Goal: Task Accomplishment & Management: Use online tool/utility

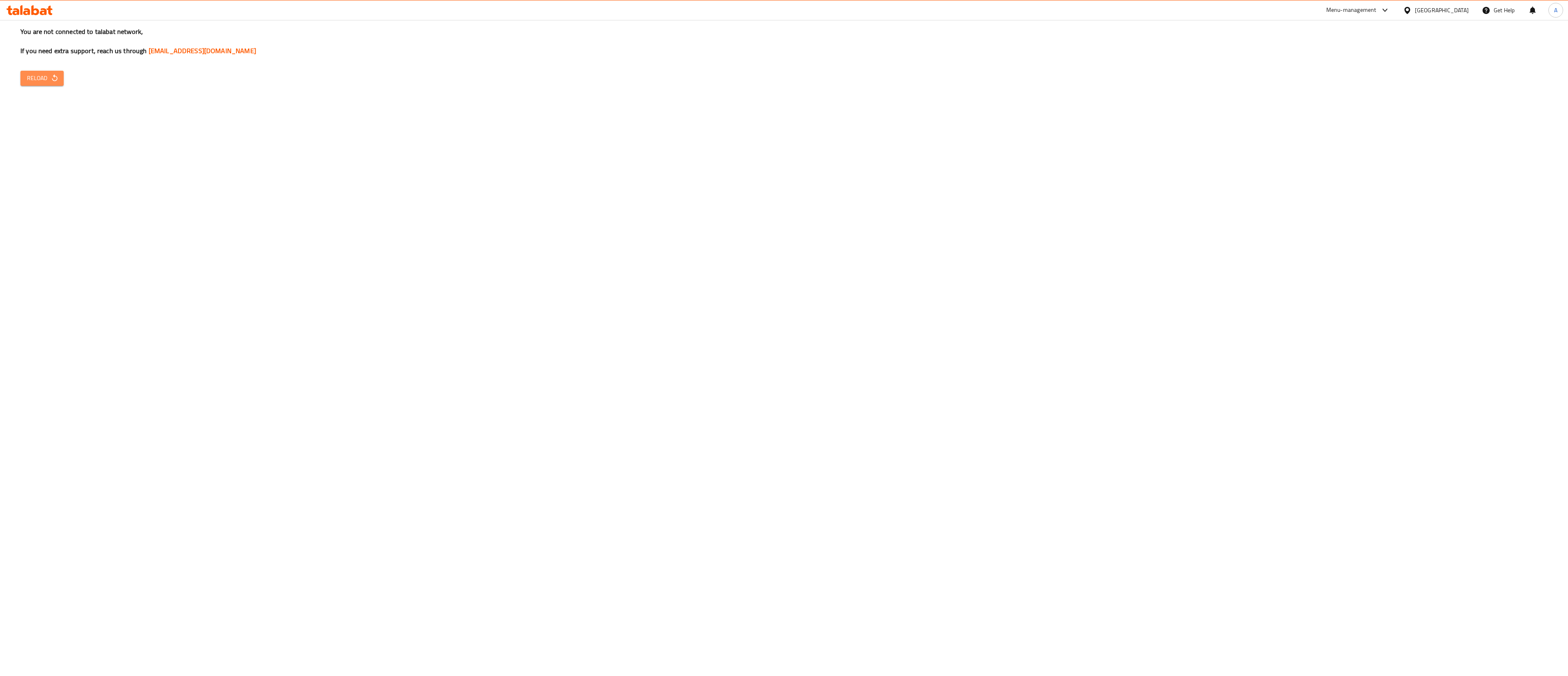
click at [47, 83] on span "Reload" at bounding box center [42, 78] width 30 height 10
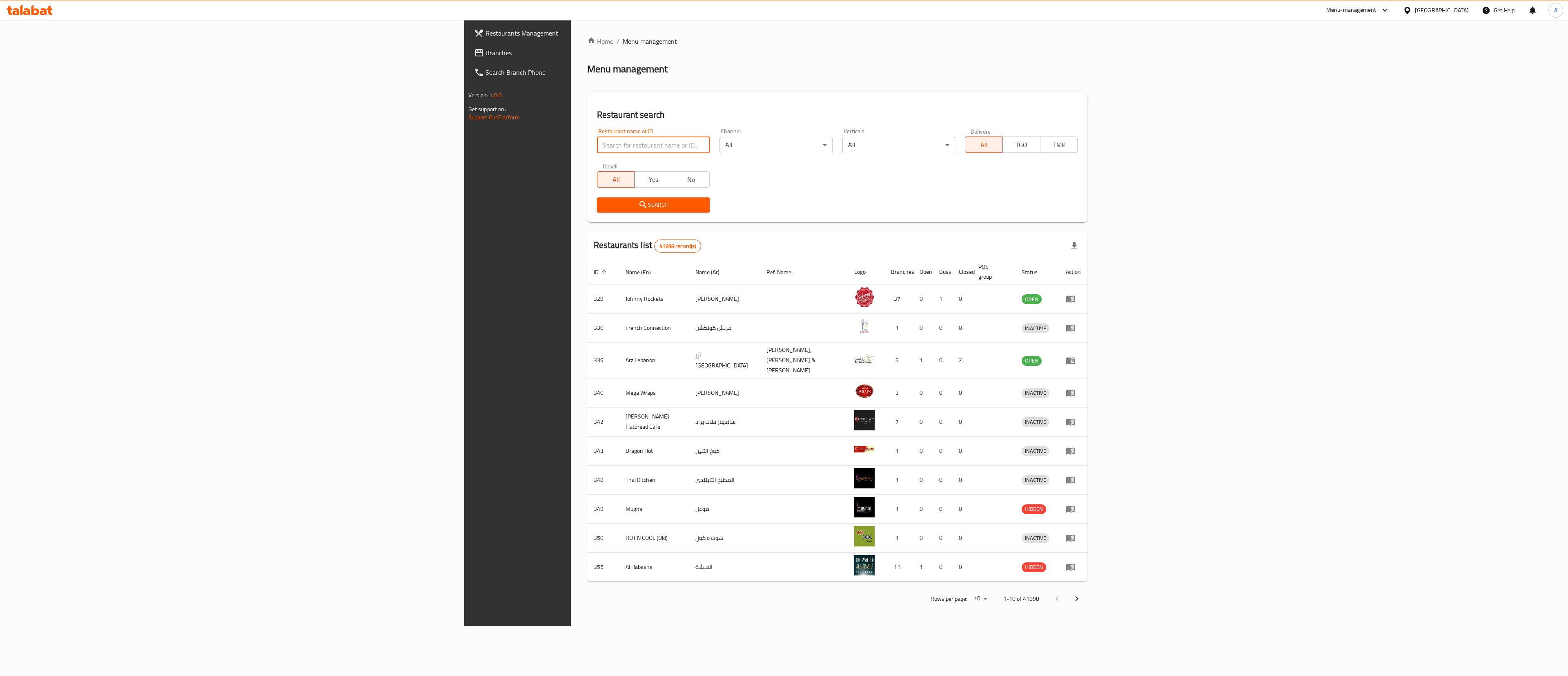
click at [597, 138] on input "search" at bounding box center [653, 145] width 113 height 16
type input "b"
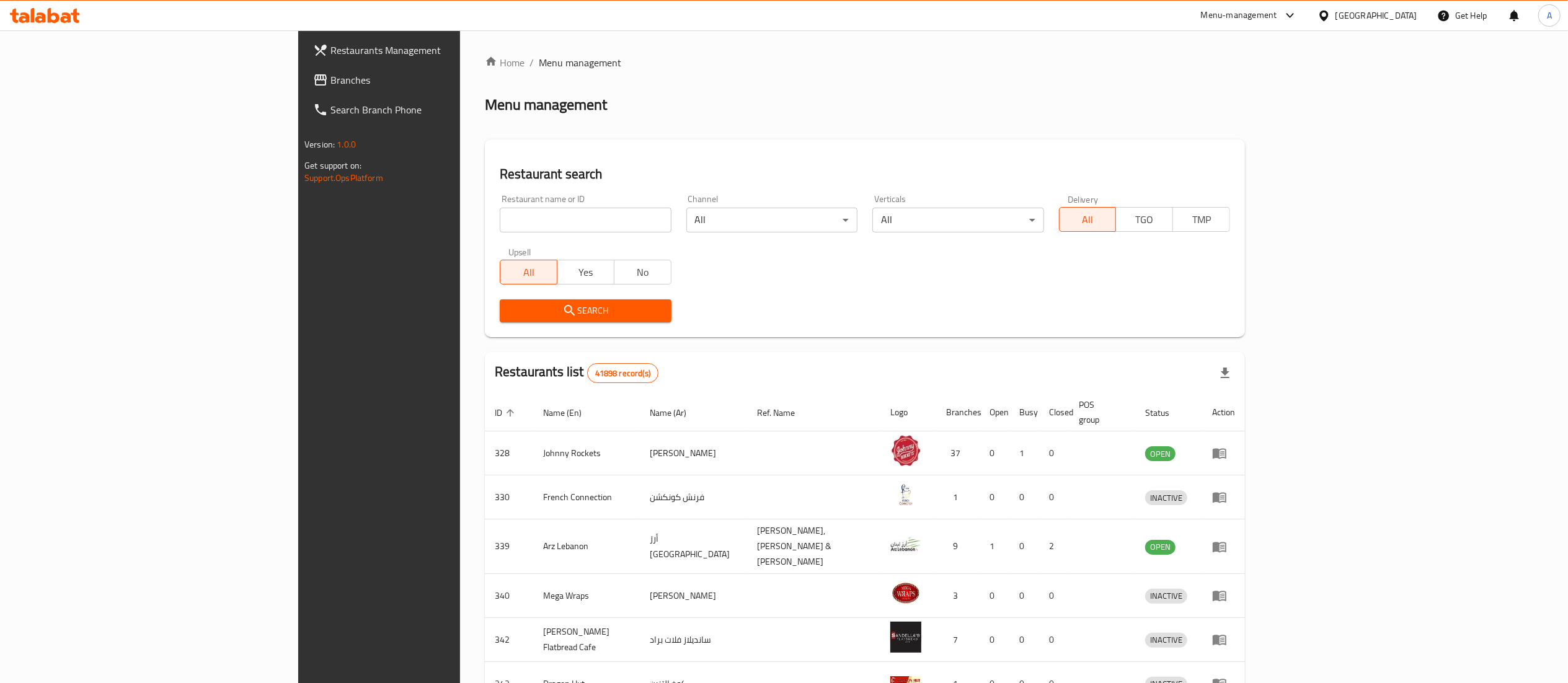
click at [1411, 21] on div "[GEOGRAPHIC_DATA]" at bounding box center [1376, 15] width 82 height 14
click at [1278, 128] on div "Egypt" at bounding box center [1323, 127] width 186 height 29
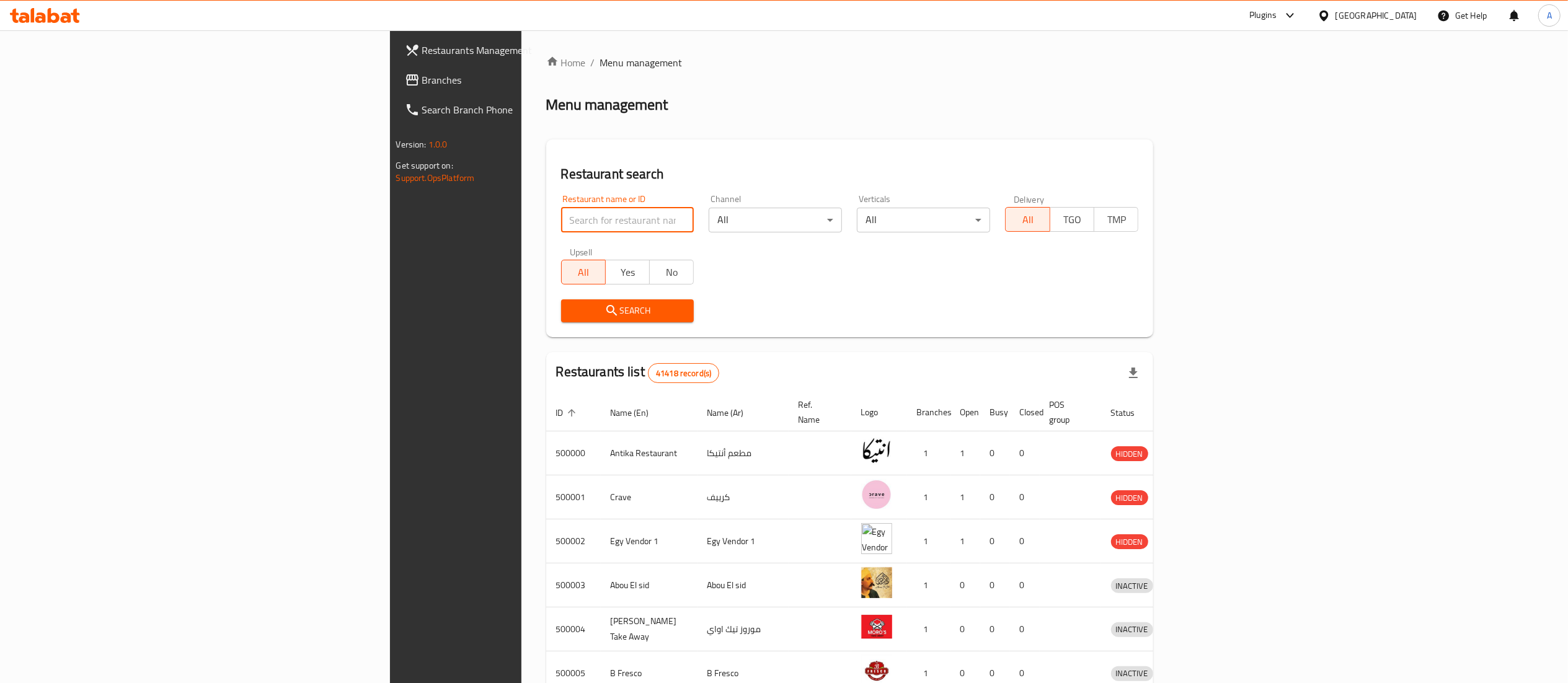
click at [561, 221] on input "search" at bounding box center [627, 220] width 133 height 25
type input "brew & co"
click at [606, 307] on icon "submit" at bounding box center [611, 310] width 10 height 10
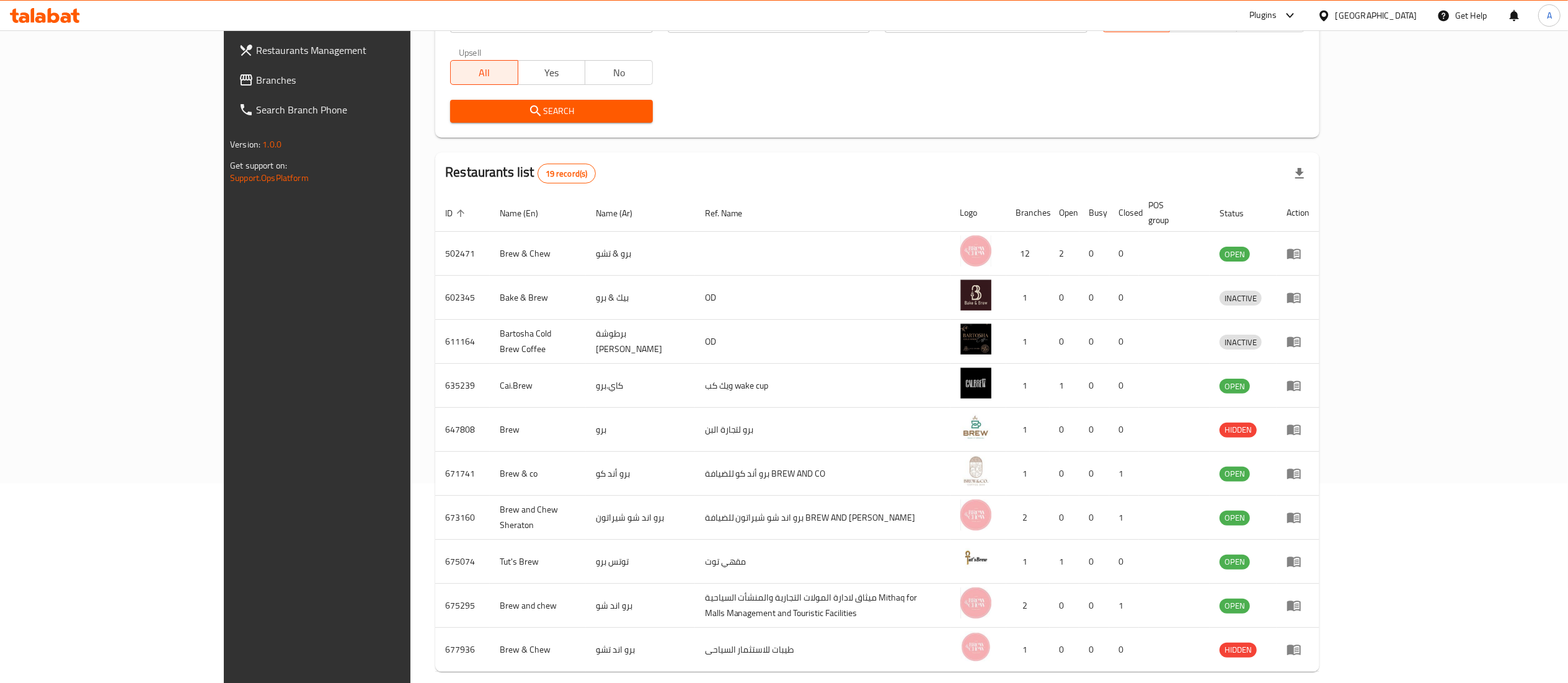
scroll to position [224, 0]
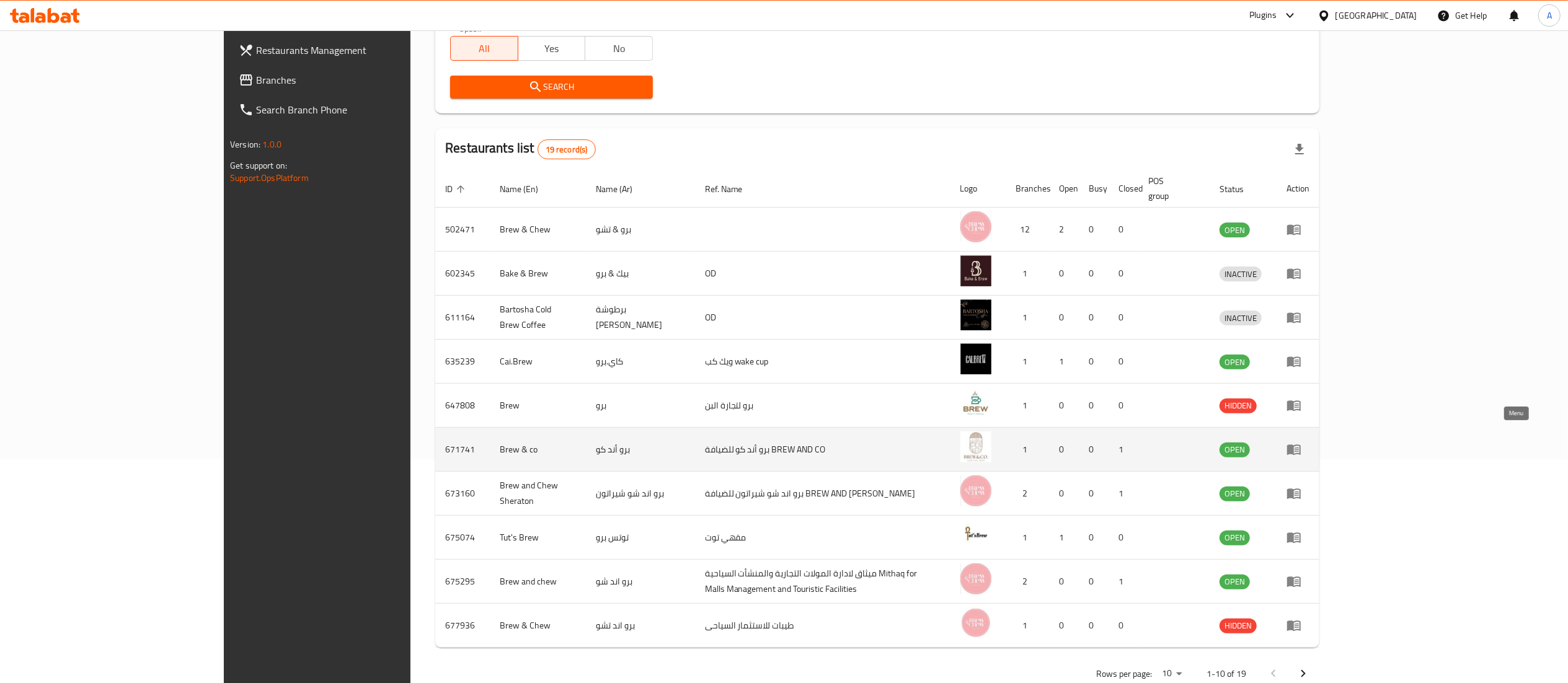
click at [1298, 447] on icon "enhanced table" at bounding box center [1296, 449] width 5 height 5
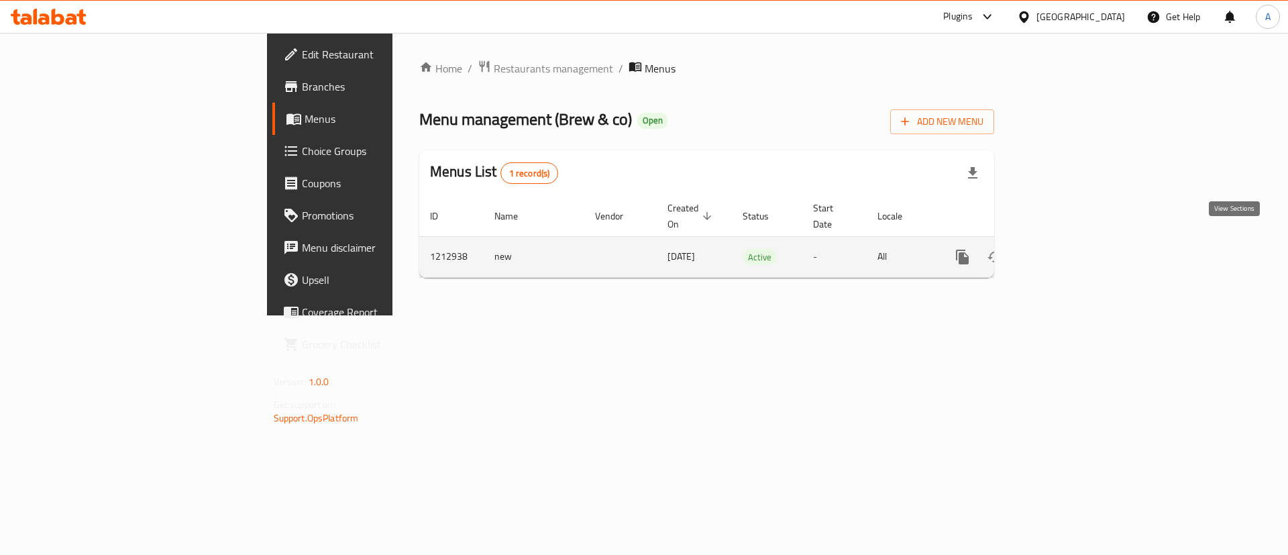
click at [1067, 249] on icon "enhanced table" at bounding box center [1059, 257] width 16 height 16
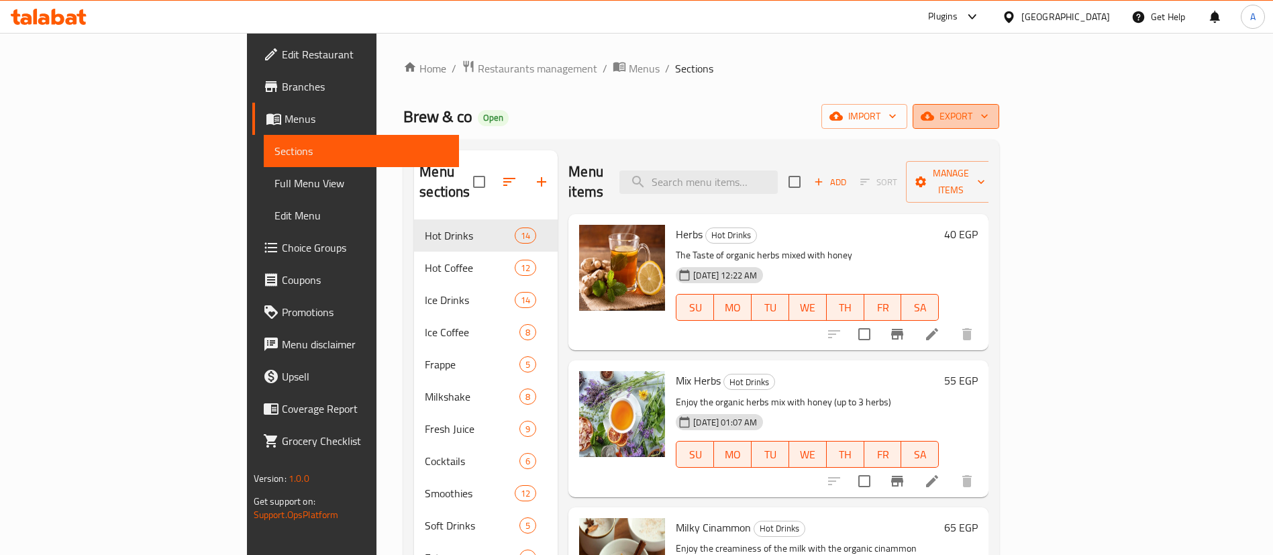
click at [991, 121] on icon "button" at bounding box center [983, 115] width 13 height 13
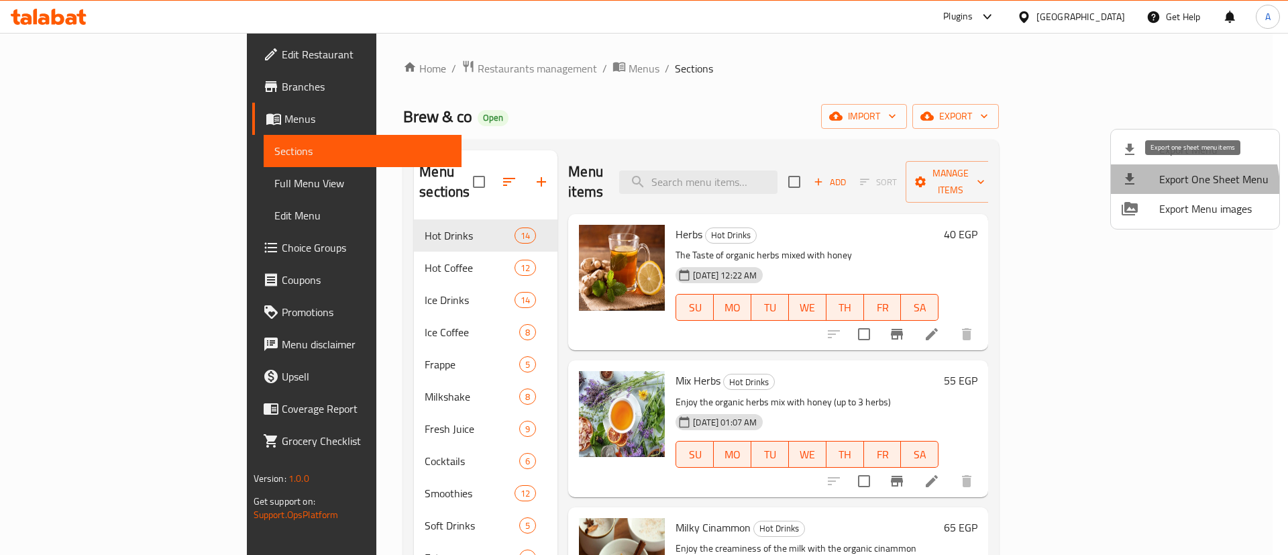
click at [1171, 187] on span "Export One Sheet Menu" at bounding box center [1213, 179] width 109 height 16
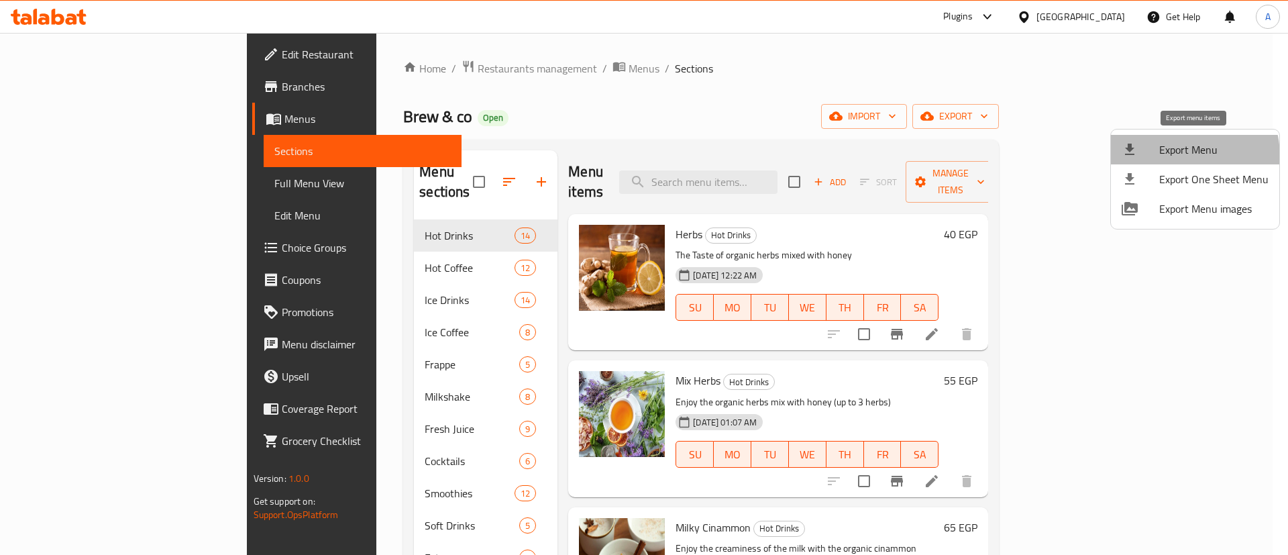
click at [1177, 156] on span "Export Menu" at bounding box center [1213, 150] width 109 height 16
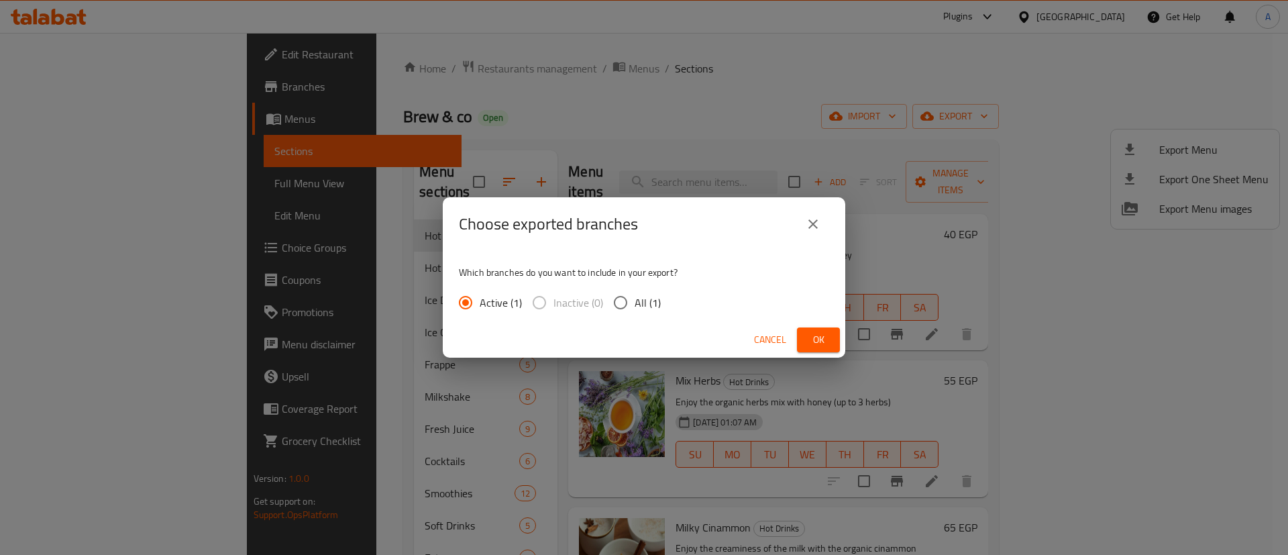
click at [629, 298] on input "All (1)" at bounding box center [620, 302] width 28 height 28
radio input "true"
click at [833, 340] on button "Ok" at bounding box center [818, 339] width 43 height 25
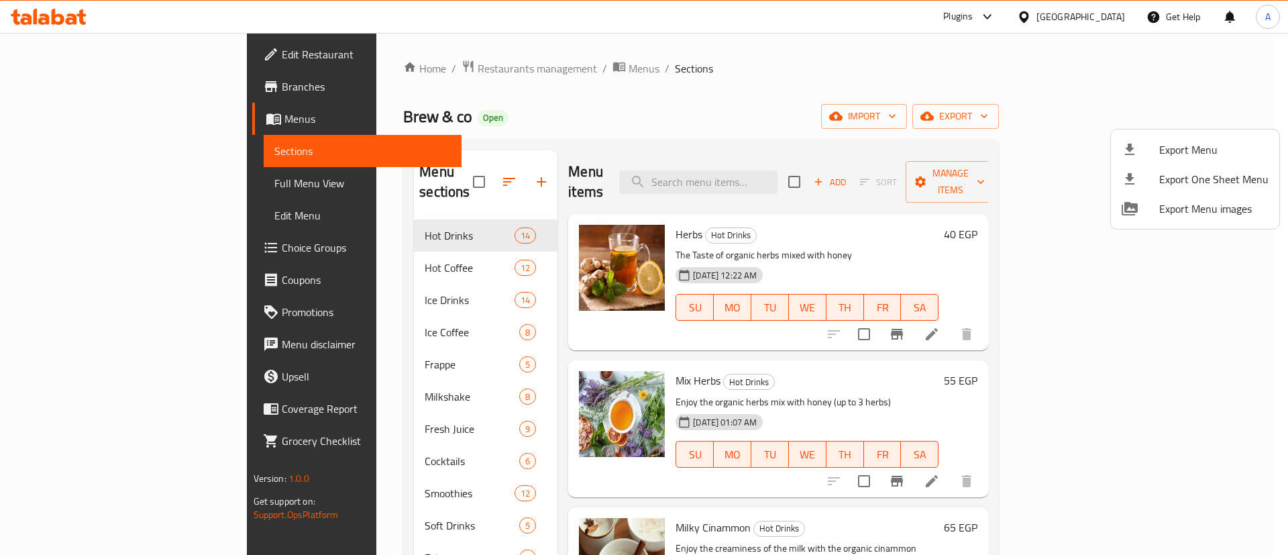
click at [973, 96] on div at bounding box center [644, 277] width 1288 height 555
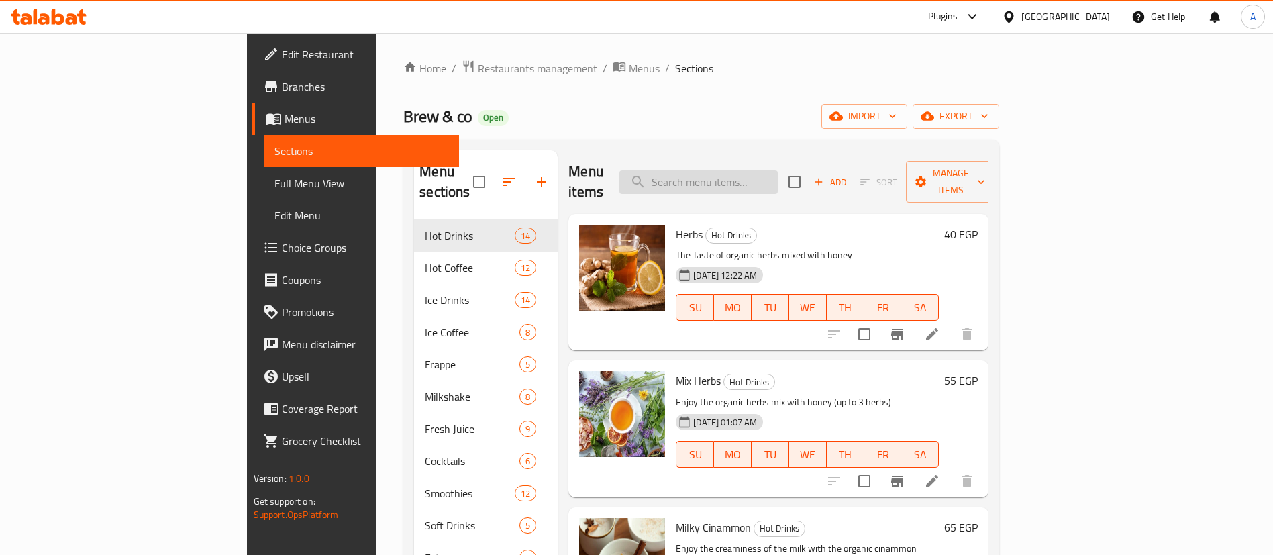
click at [760, 170] on input "search" at bounding box center [698, 181] width 158 height 23
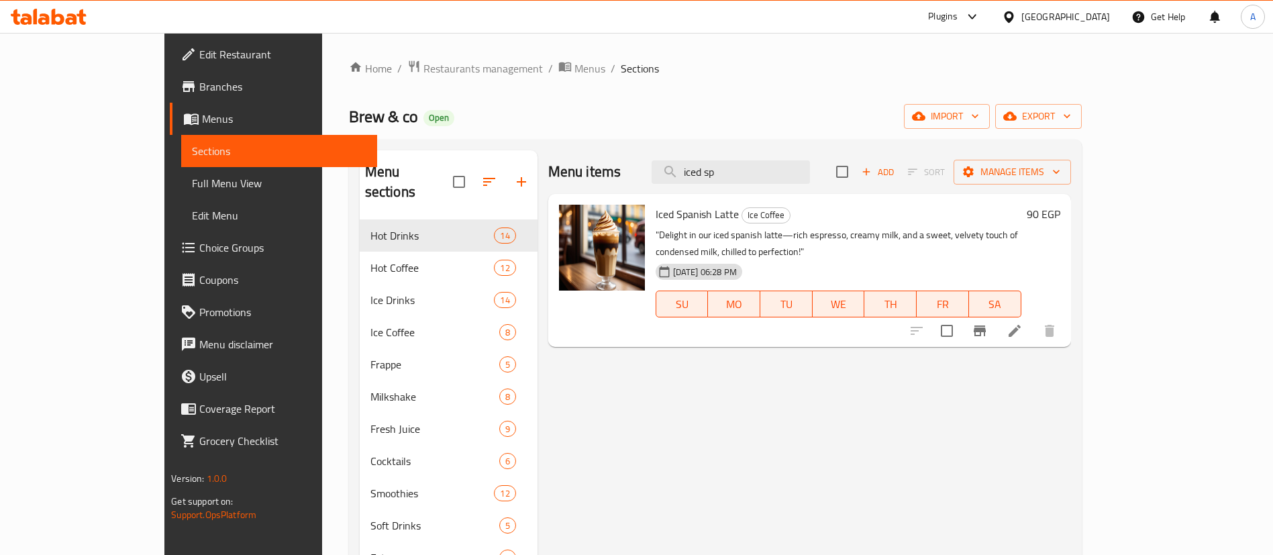
click at [655, 218] on span "Iced Spanish Latte" at bounding box center [696, 214] width 83 height 20
copy h6 "Iced Spanish Latte"
click at [771, 176] on input "iced sp" at bounding box center [730, 171] width 158 height 23
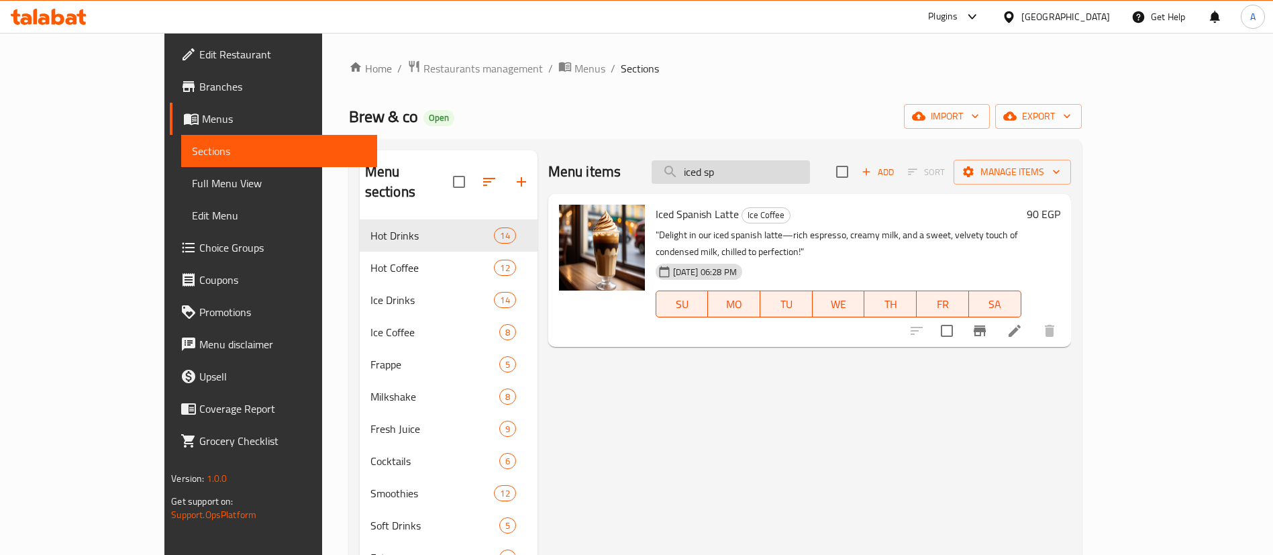
click at [771, 176] on input "iced sp" at bounding box center [730, 171] width 158 height 23
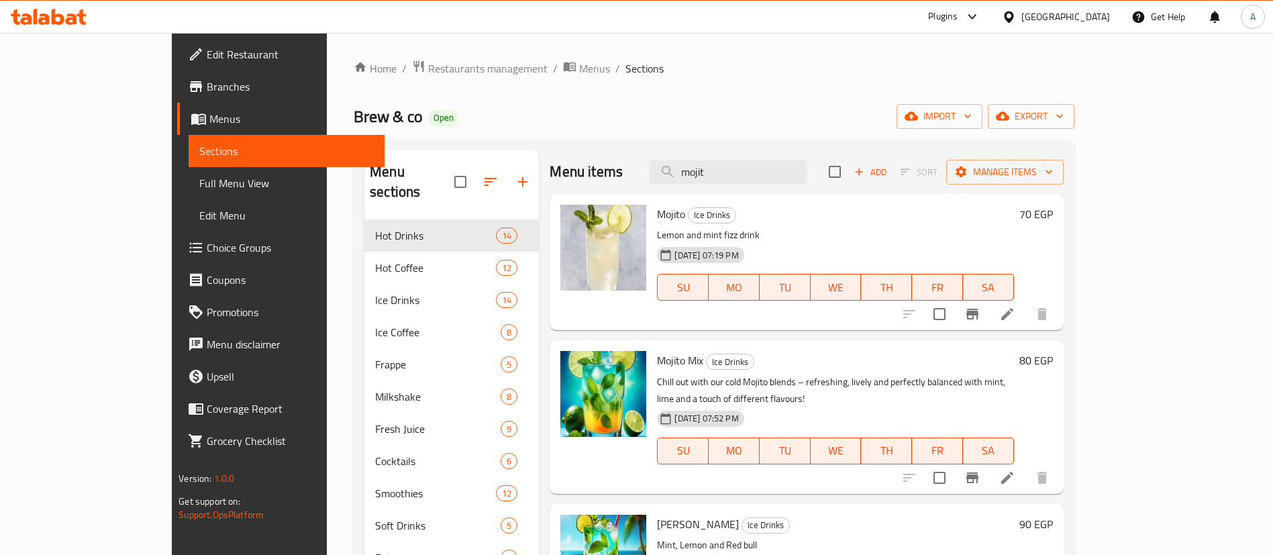
type input "mojit"
click at [657, 514] on span "Mojito Redbull" at bounding box center [698, 524] width 82 height 20
copy h6 "Mojito Redbull"
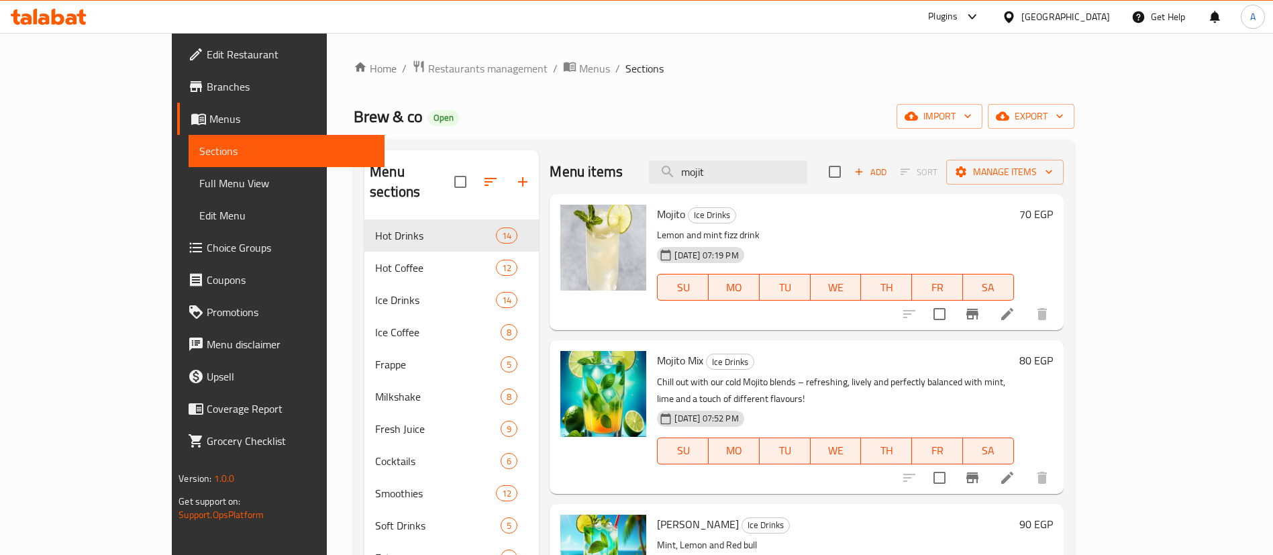
click at [657, 363] on span "Mojito Mix" at bounding box center [680, 360] width 46 height 20
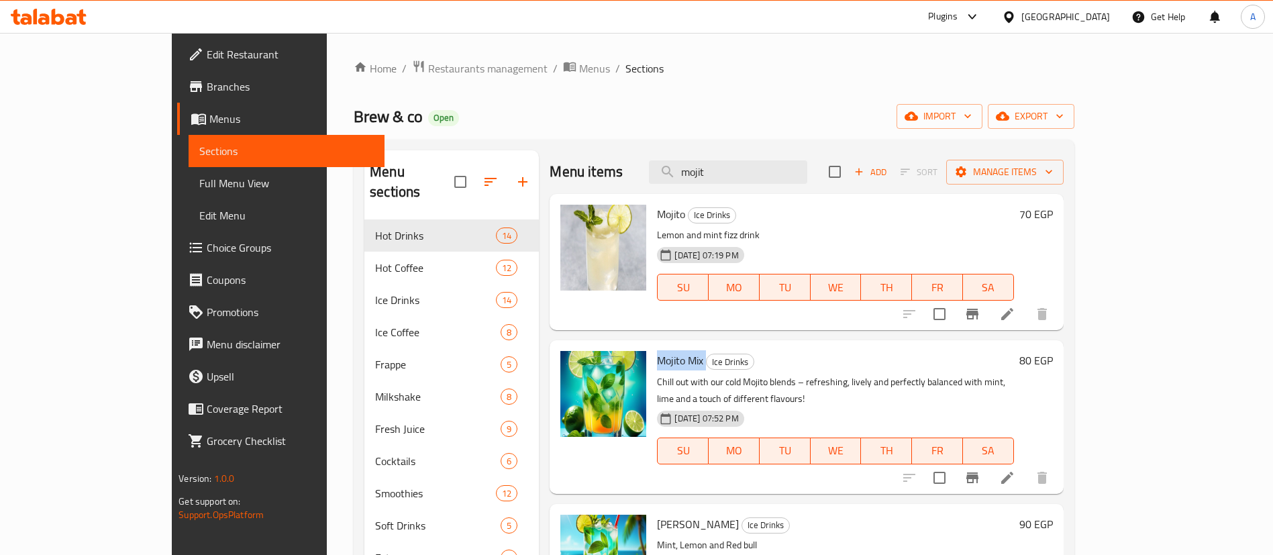
click at [657, 363] on span "Mojito Mix" at bounding box center [680, 360] width 46 height 20
